Goal: Transaction & Acquisition: Purchase product/service

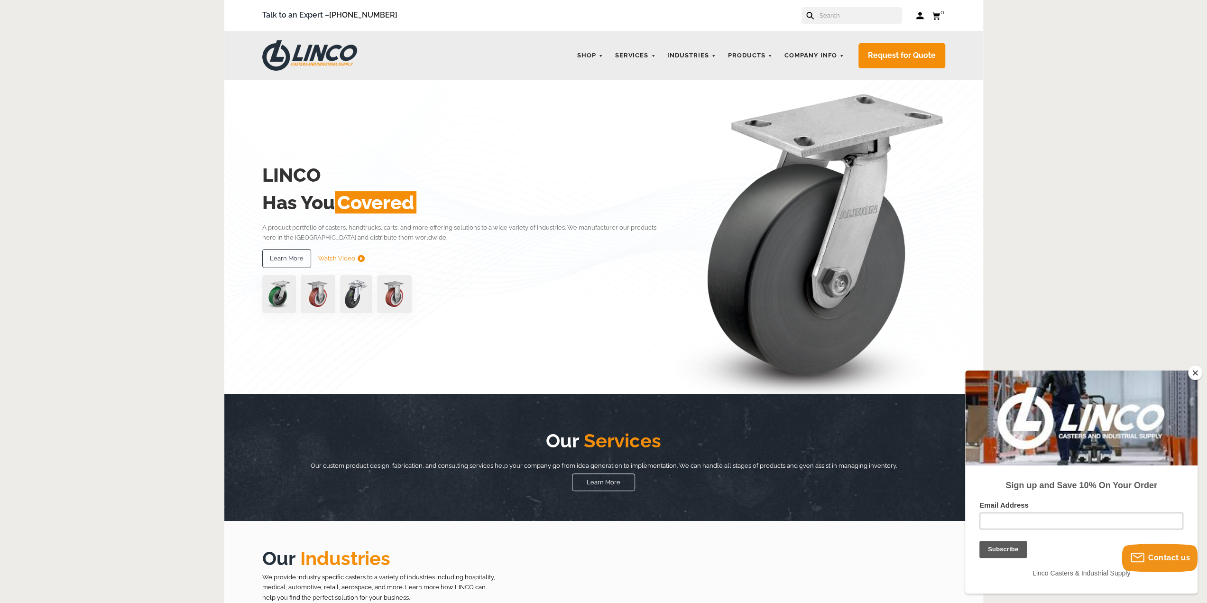
click at [839, 16] on input "text" at bounding box center [860, 15] width 83 height 17
paste input "CWL-0012608"
type input "CWL-0012608"
click at [839, 15] on button at bounding box center [842, 18] width 6 height 6
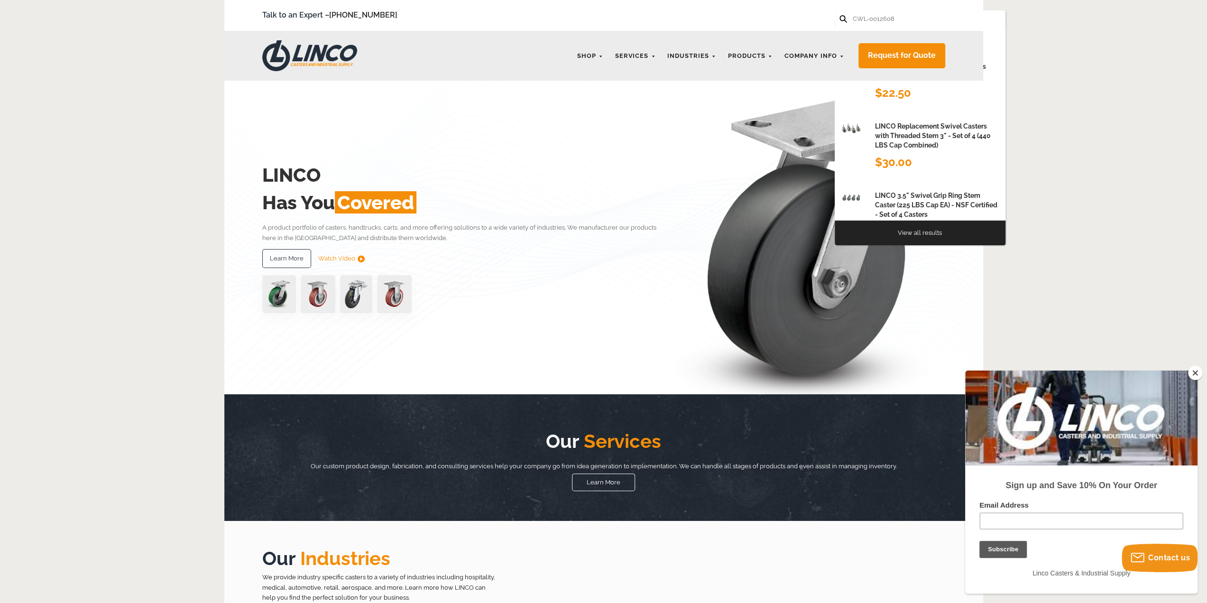
click at [903, 14] on input "CWL-0012608" at bounding box center [893, 18] width 83 height 17
click at [839, 15] on button at bounding box center [842, 18] width 6 height 6
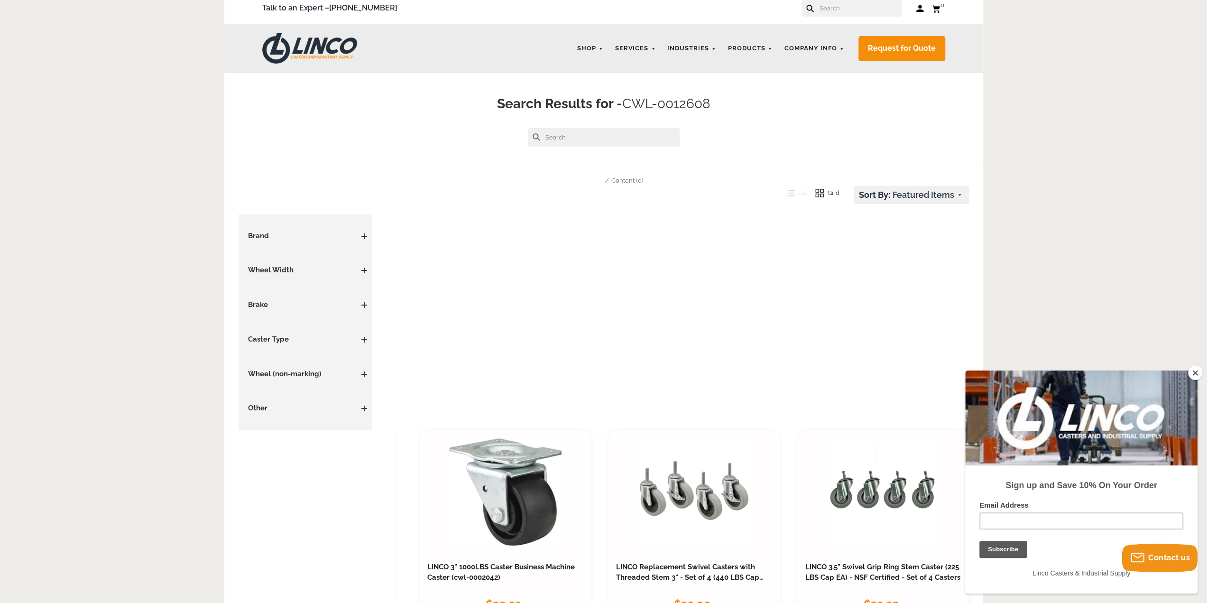
scroll to position [7, 0]
click at [590, 133] on input "text" at bounding box center [604, 138] width 152 height 18
type input "CWL-0012608"
click at [533, 134] on button at bounding box center [537, 138] width 8 height 8
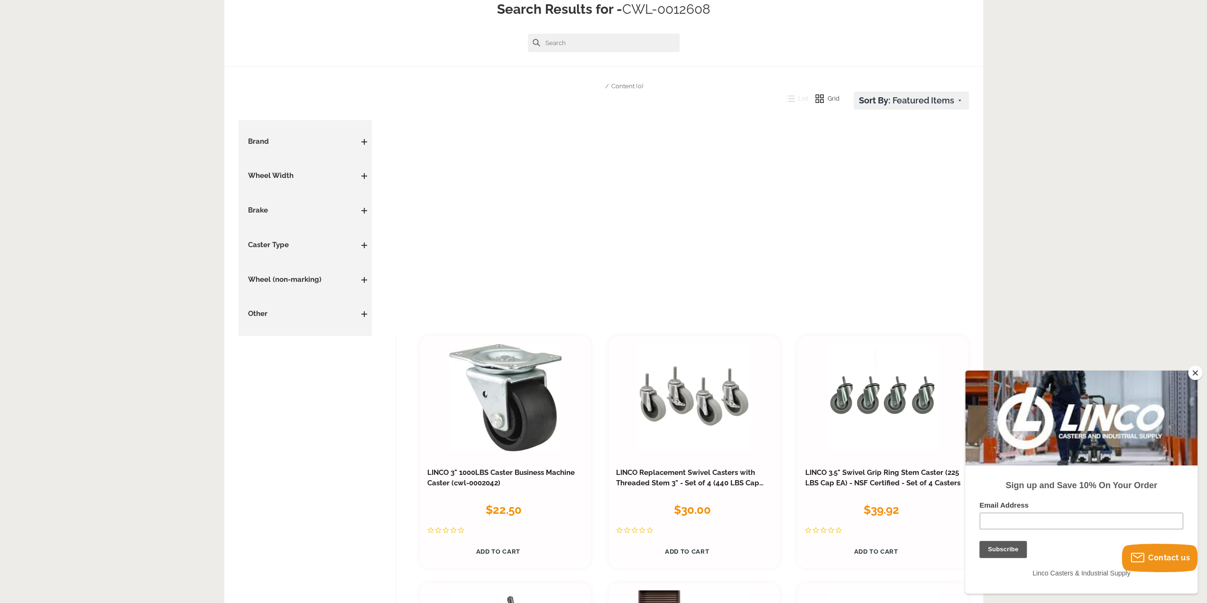
click at [1192, 371] on button "Close" at bounding box center [1195, 373] width 14 height 14
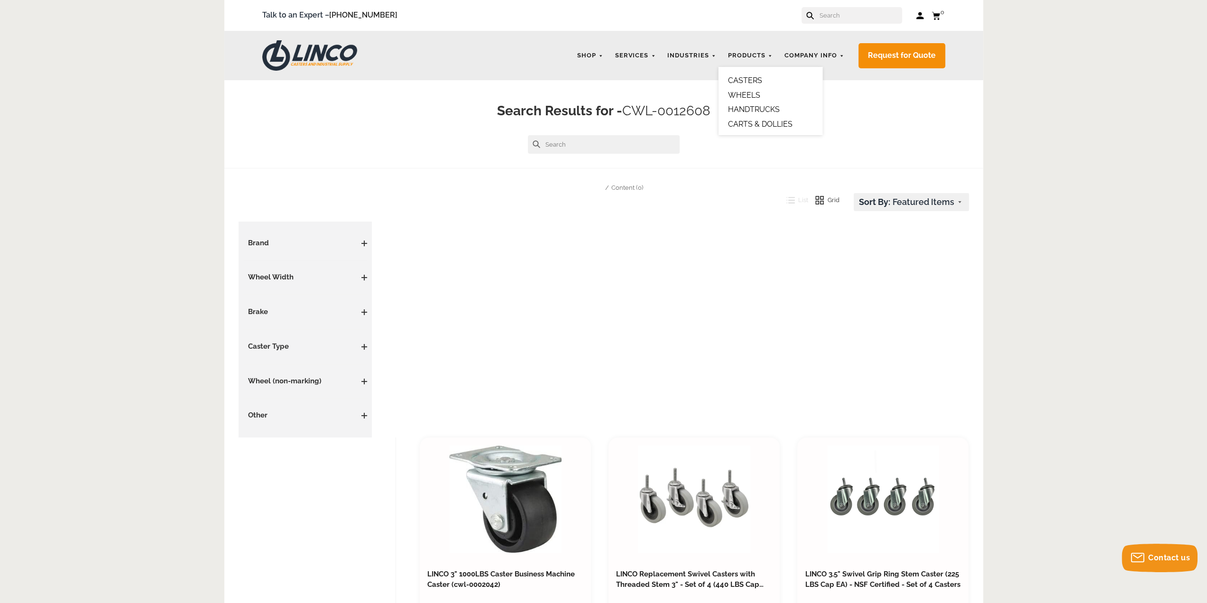
click at [755, 77] on link "CASTERS" at bounding box center [745, 80] width 34 height 9
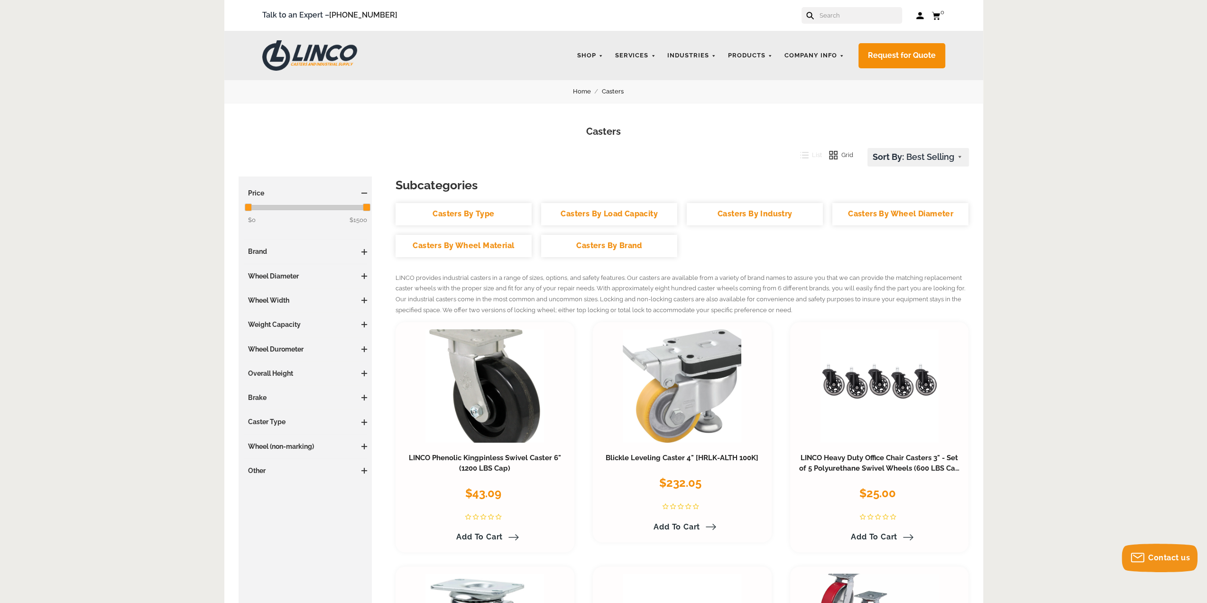
click at [856, 16] on input "text" at bounding box center [860, 15] width 83 height 17
click at [839, 15] on button at bounding box center [842, 18] width 6 height 6
type input "cwl"
click at [806, 12] on button at bounding box center [809, 15] width 6 height 6
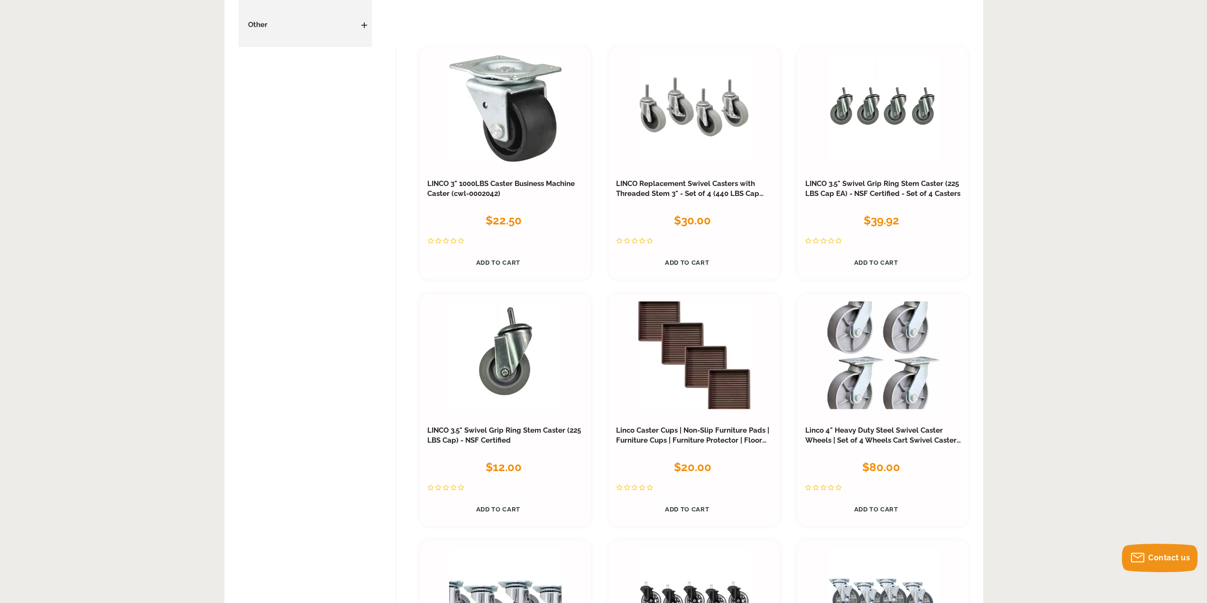
scroll to position [481, 0]
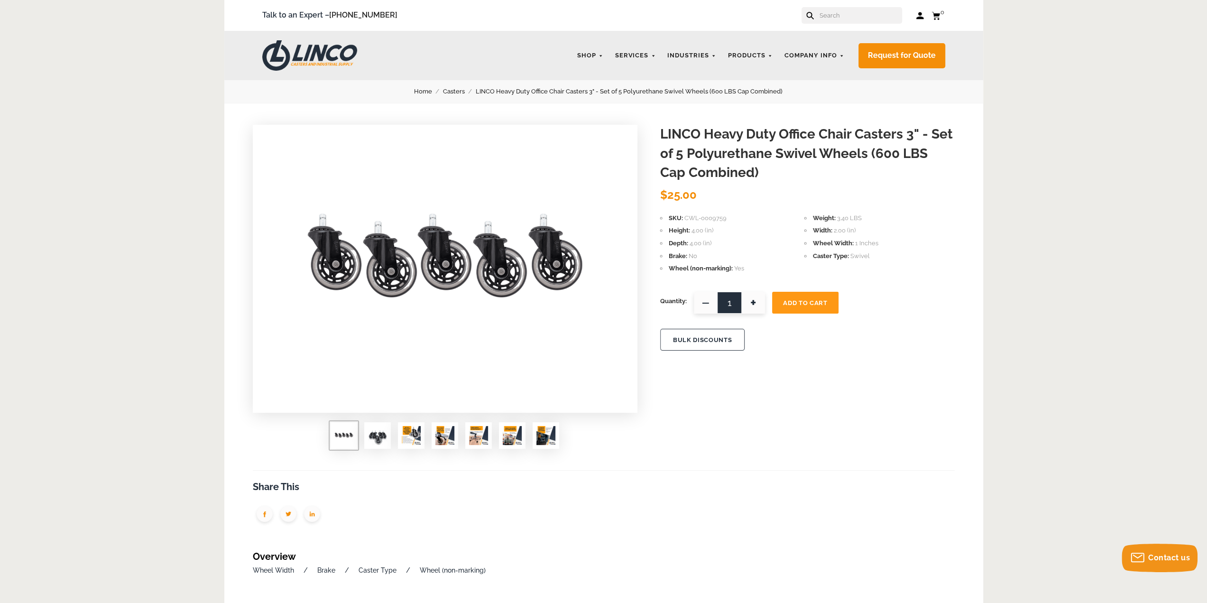
click at [839, 18] on input "text" at bounding box center [860, 15] width 83 height 17
click at [768, 82] on li "CASTERS" at bounding box center [770, 80] width 85 height 9
click at [757, 79] on link "CASTERS" at bounding box center [745, 80] width 34 height 9
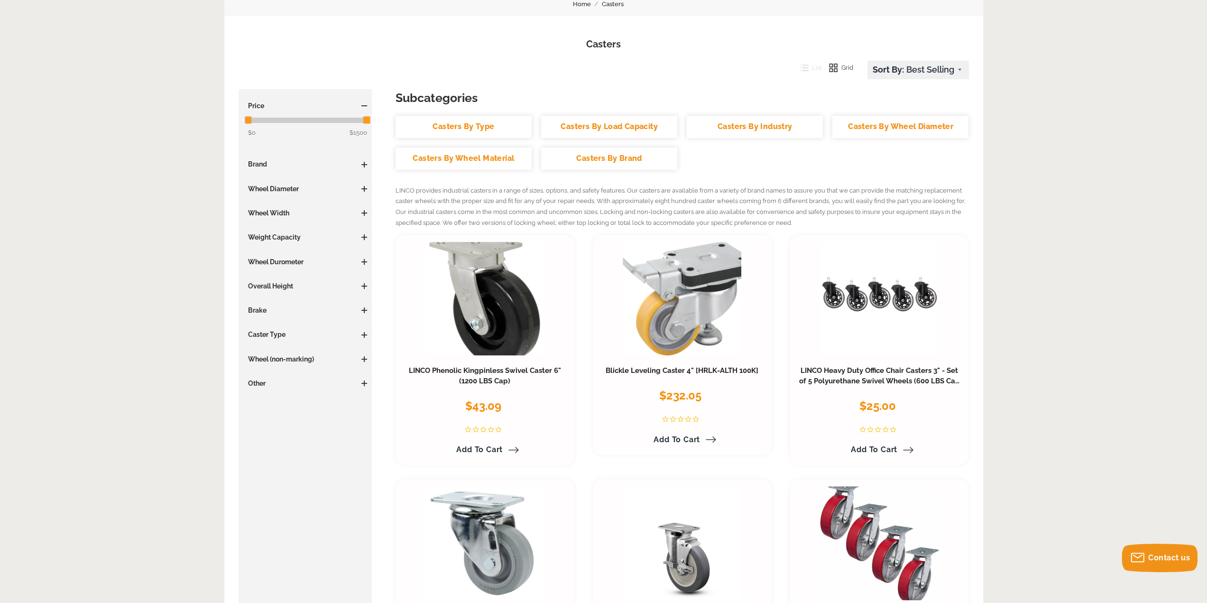
scroll to position [95, 0]
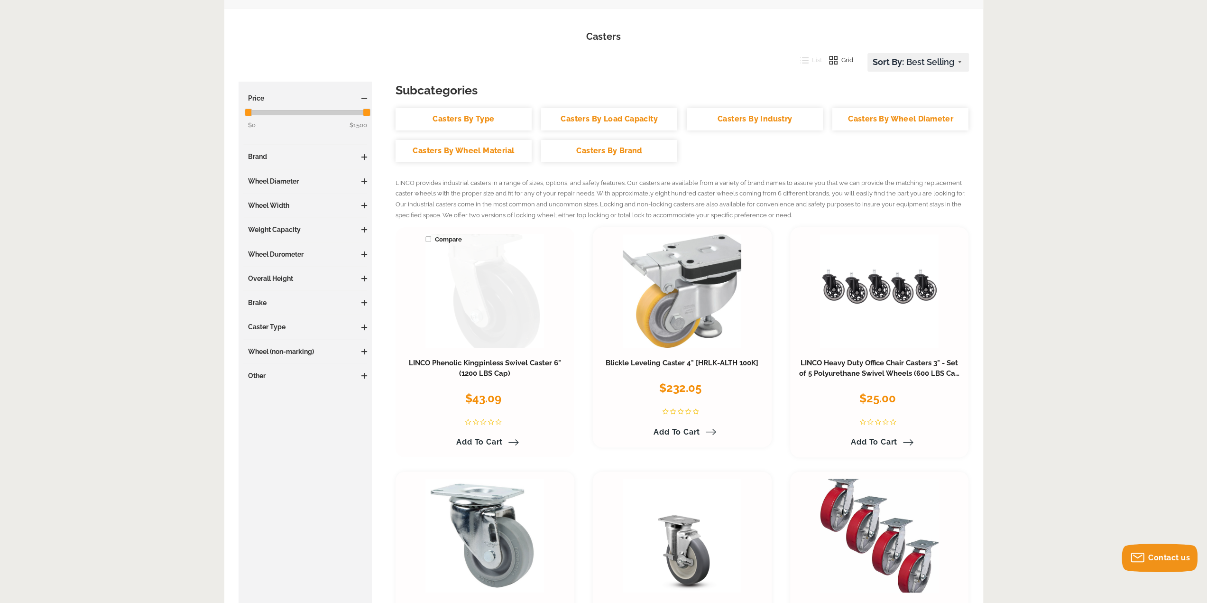
click at [489, 303] on link at bounding box center [484, 291] width 119 height 114
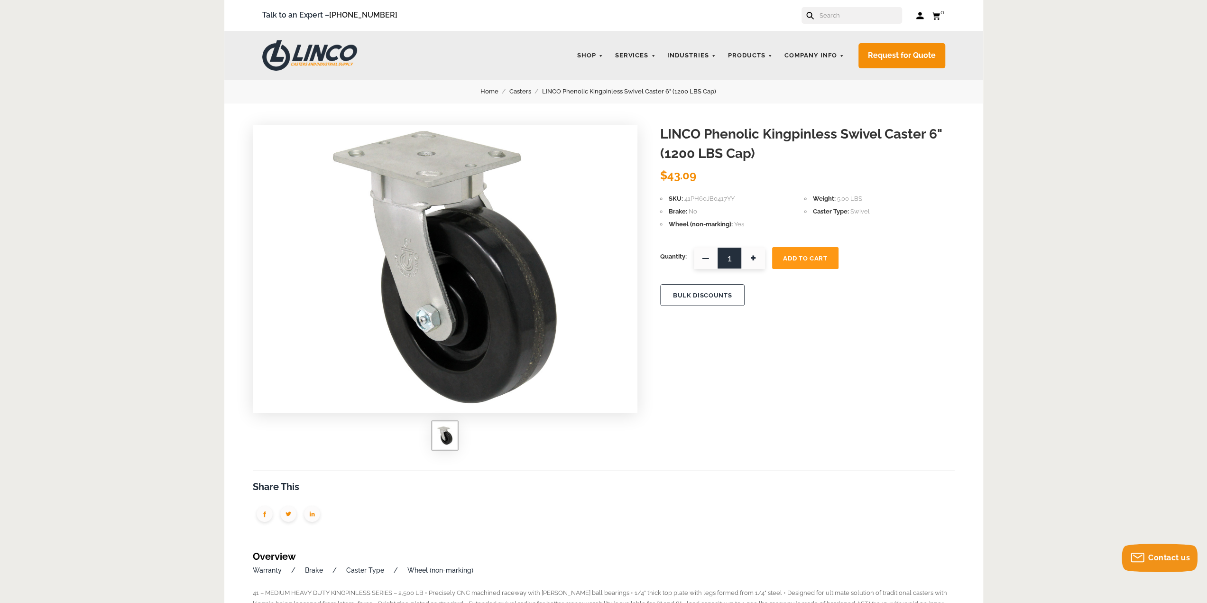
click at [730, 199] on li "SKU 41PH60JB0417YY" at bounding box center [732, 199] width 144 height 10
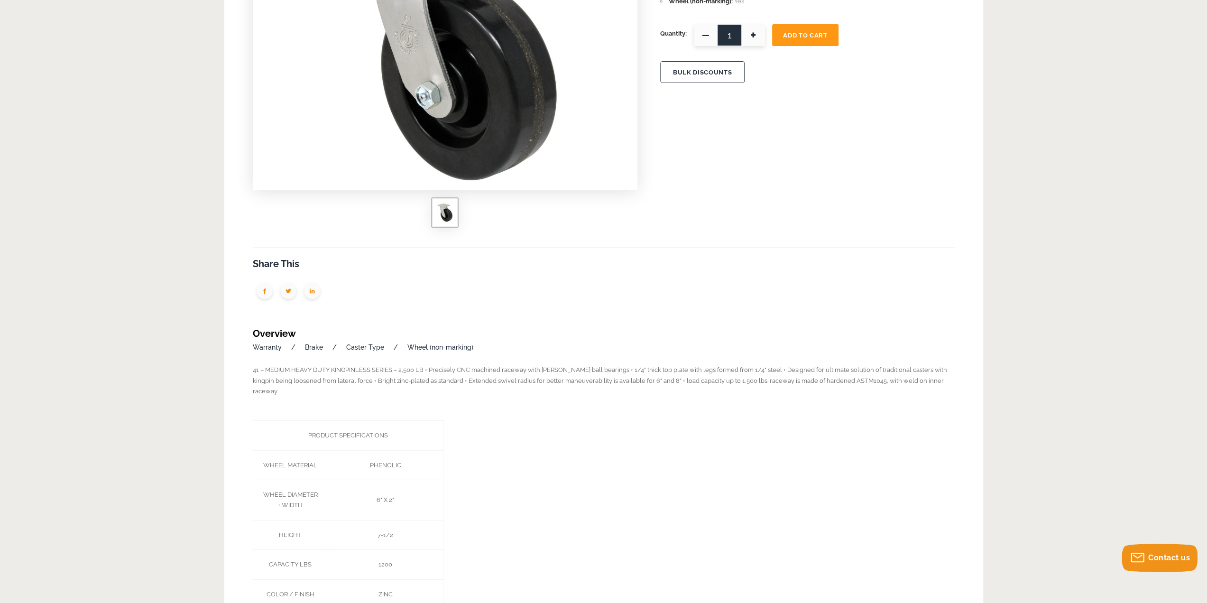
scroll to position [95, 0]
